Goal: Task Accomplishment & Management: Use online tool/utility

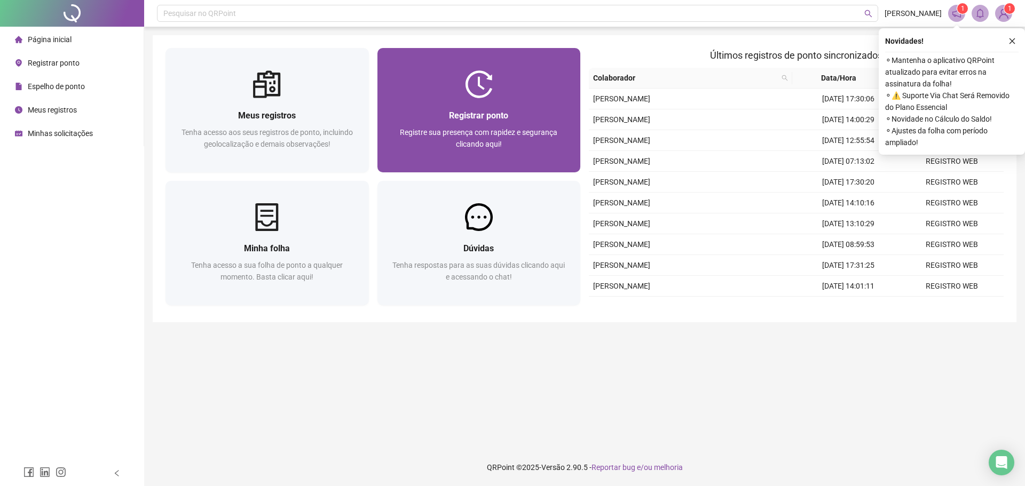
click at [518, 106] on div "Registrar ponto Registre sua presença com rapidez e segurança clicando aqui!" at bounding box center [478, 135] width 203 height 74
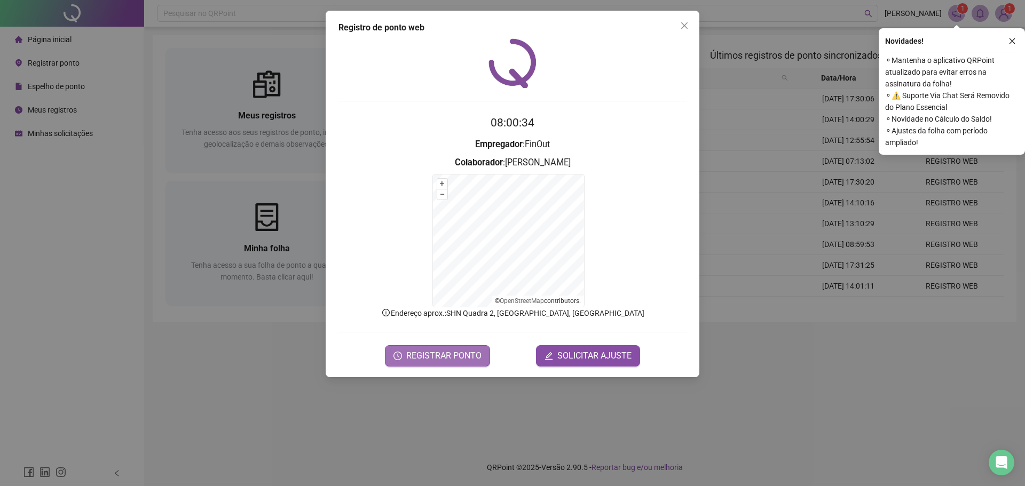
click at [443, 355] on span "REGISTRAR PONTO" at bounding box center [443, 356] width 75 height 13
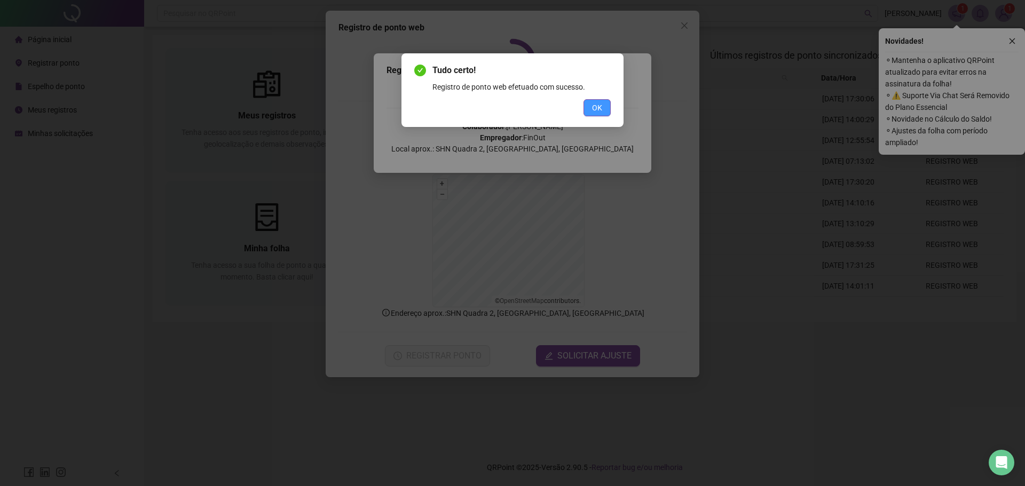
click at [602, 112] on button "OK" at bounding box center [596, 107] width 27 height 17
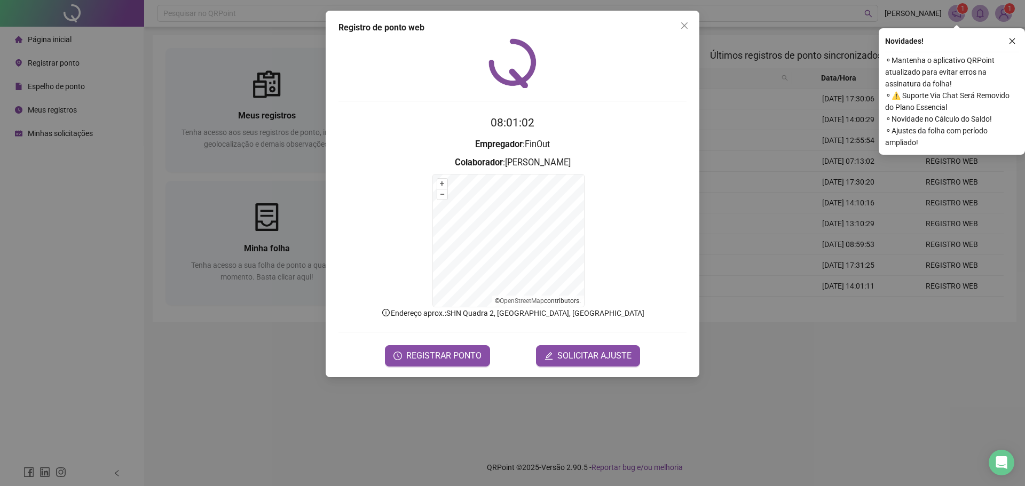
drag, startPoint x: 682, startPoint y: 25, endPoint x: 692, endPoint y: 136, distance: 111.5
click at [682, 24] on icon "close" at bounding box center [684, 25] width 9 height 9
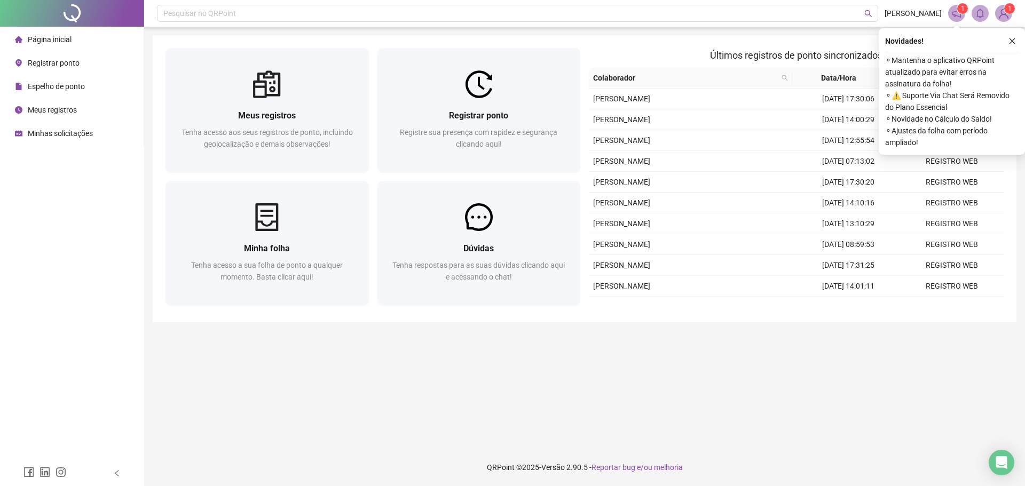
drag, startPoint x: 686, startPoint y: 394, endPoint x: 610, endPoint y: 467, distance: 105.0
click at [686, 394] on main "Meus registros Tenha acesso aos seus registros de ponto, incluindo geolocalizaç…" at bounding box center [585, 237] width 864 height 405
